Goal: Find contact information: Find contact information

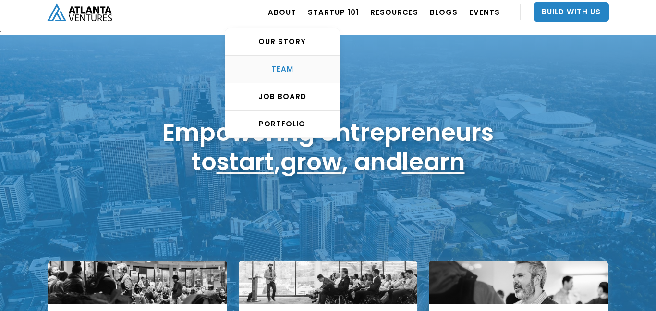
click at [285, 66] on div "TEAM" at bounding box center [282, 69] width 114 height 10
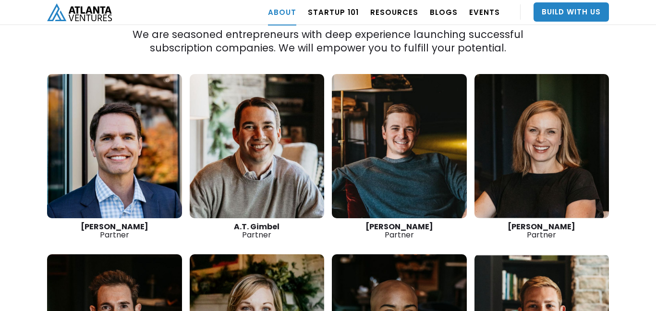
scroll to position [1351, 0]
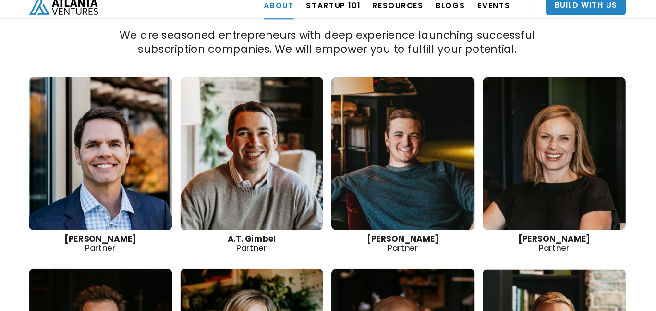
click at [398, 180] on link at bounding box center [399, 152] width 135 height 144
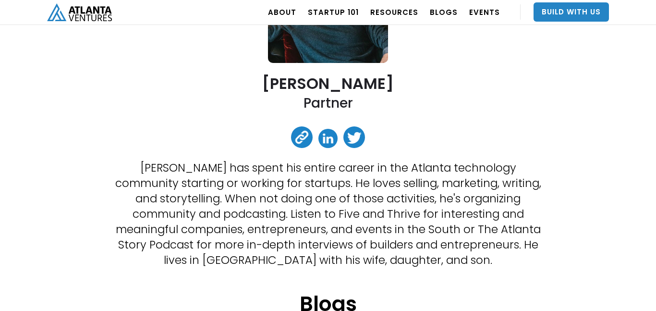
scroll to position [145, 0]
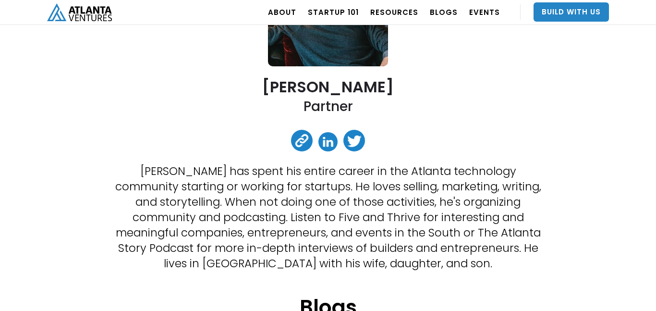
click at [296, 139] on link at bounding box center [302, 141] width 22 height 22
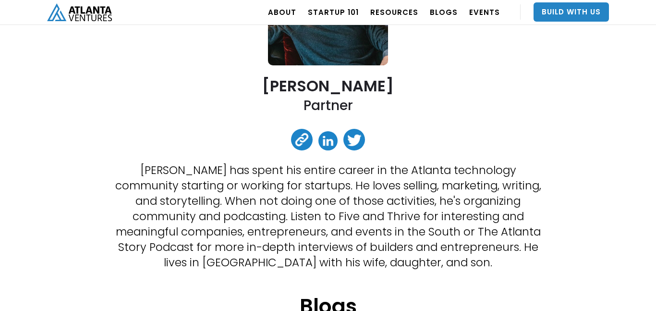
scroll to position [250, 0]
